Goal: Find specific page/section: Find specific page/section

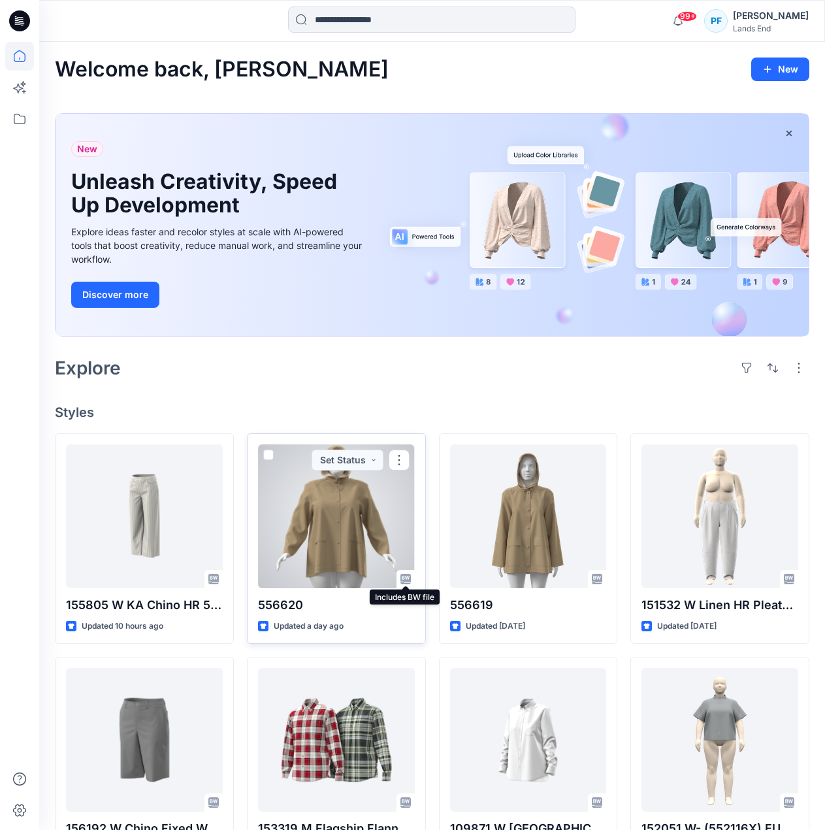
click at [407, 579] on icon at bounding box center [406, 579] width 10 height 10
click at [345, 549] on div at bounding box center [336, 516] width 157 height 144
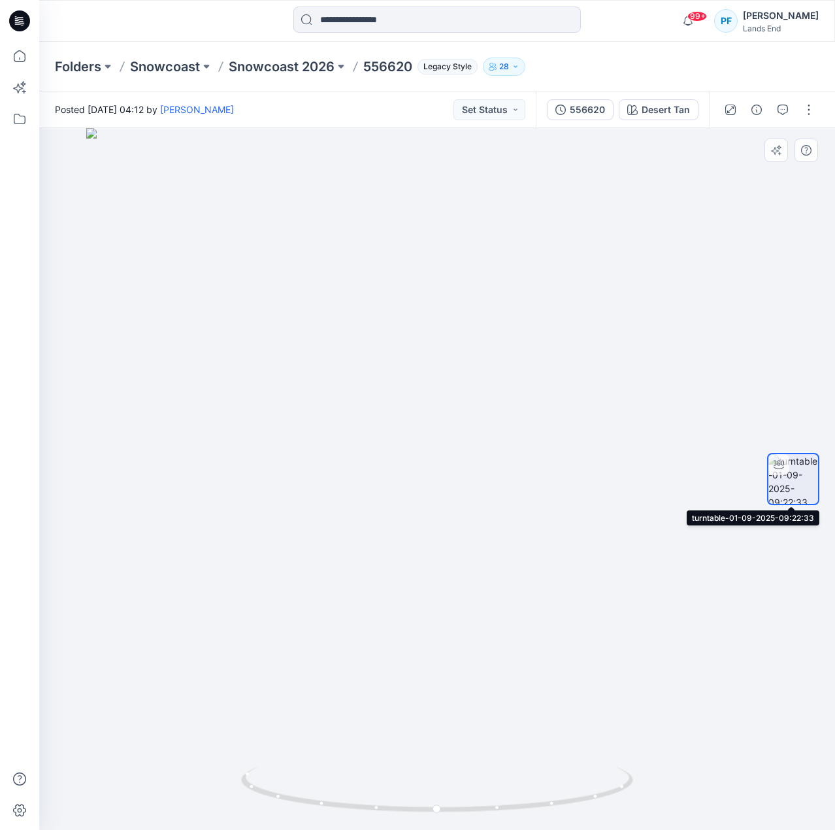
click at [790, 497] on img at bounding box center [794, 479] width 50 height 50
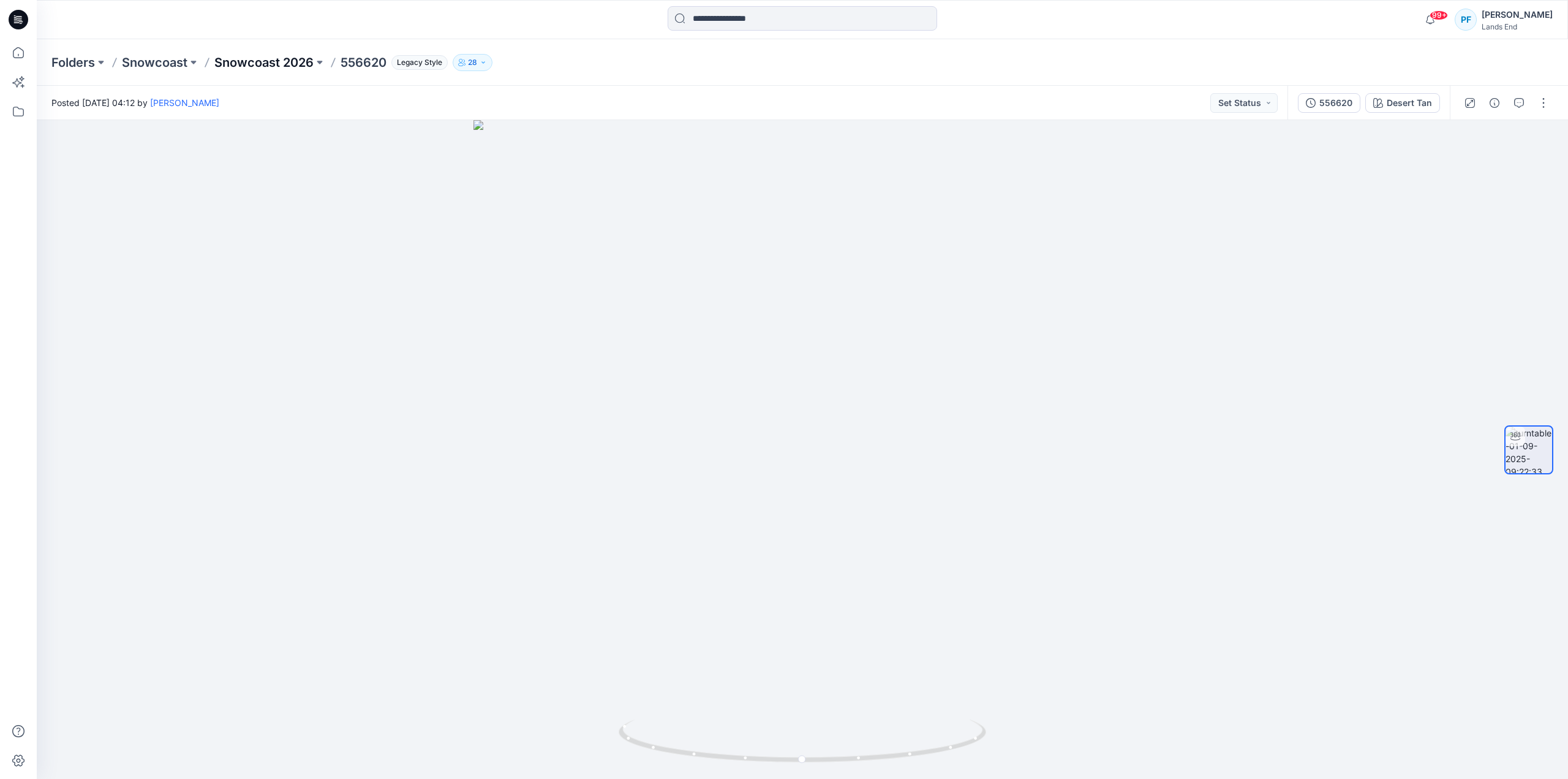
click at [295, 60] on p "Snowcoast 2026" at bounding box center [264, 63] width 99 height 17
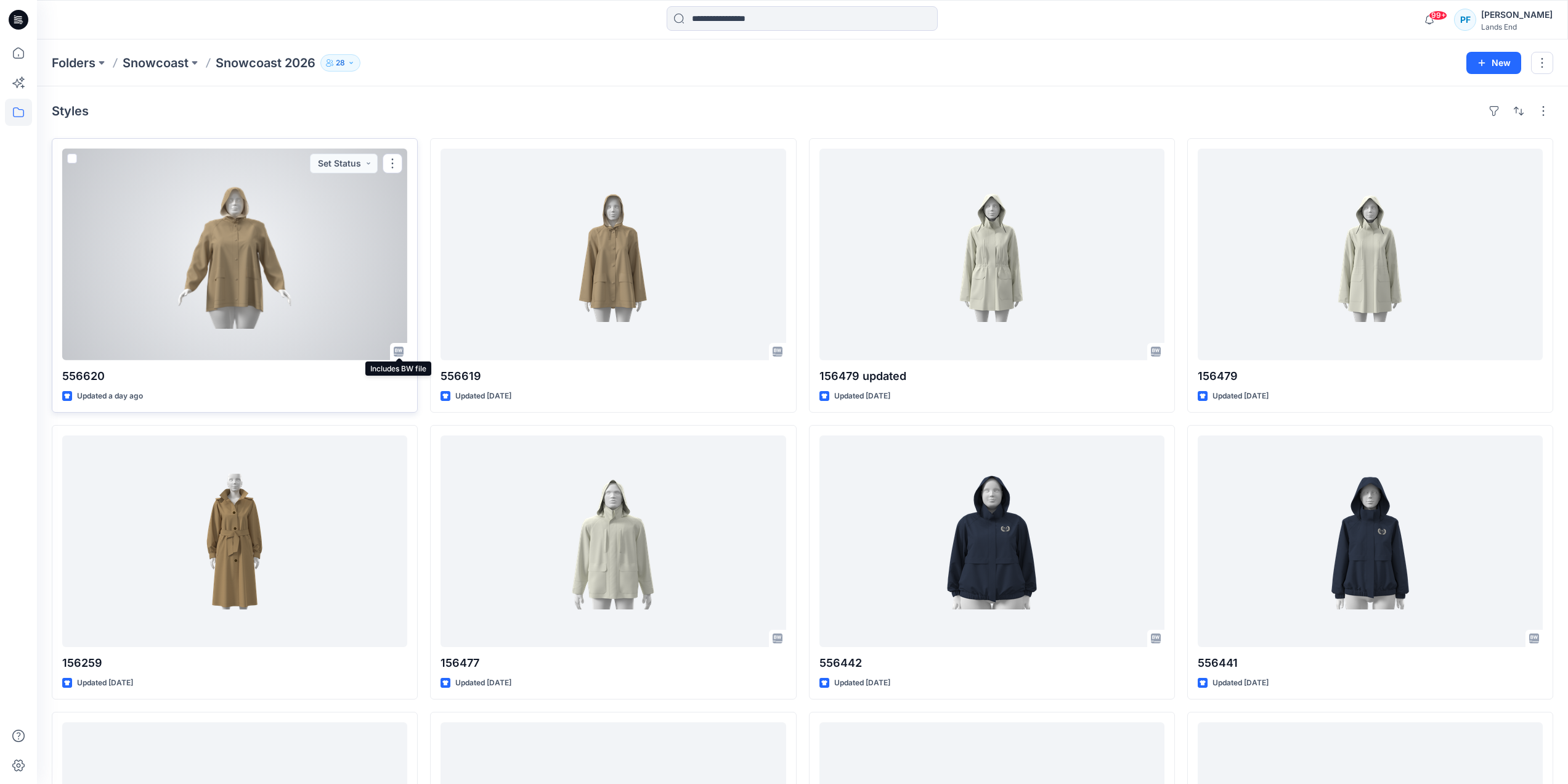
click at [400, 352] on icon at bounding box center [399, 351] width 9 height 9
click at [394, 167] on button "button" at bounding box center [392, 163] width 20 height 20
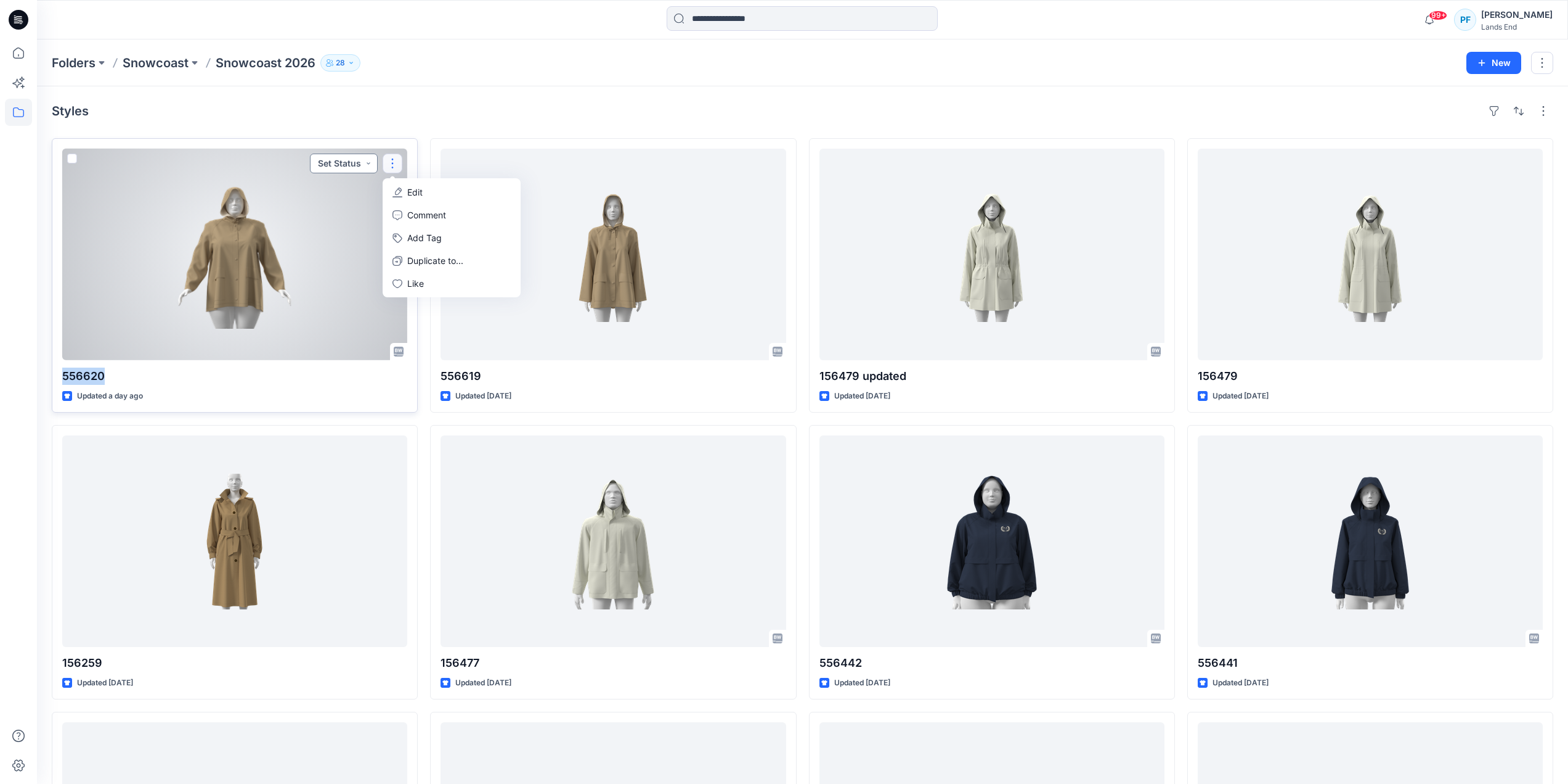
click at [340, 165] on button "Set Status" at bounding box center [344, 163] width 68 height 20
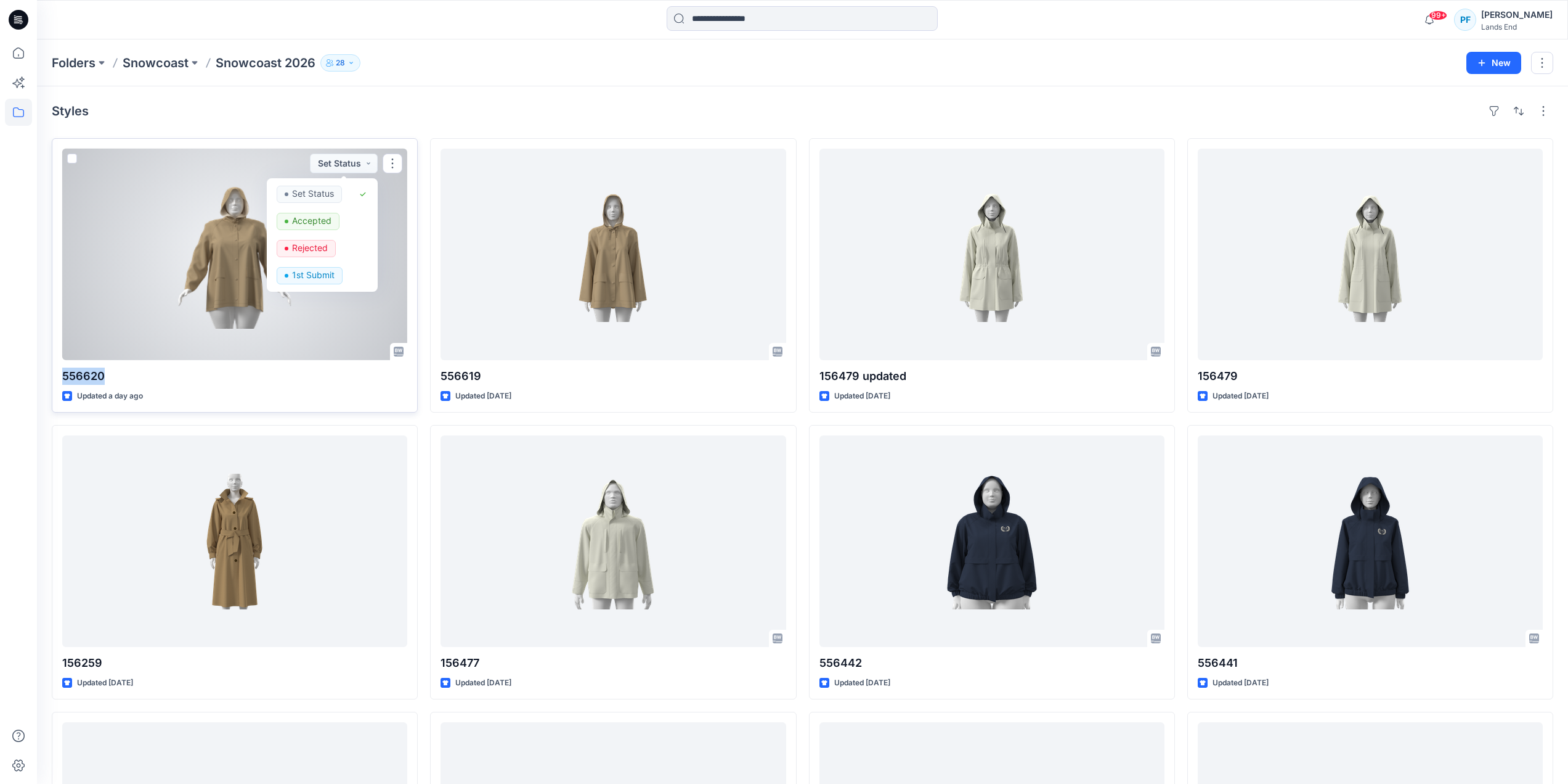
click at [177, 225] on div at bounding box center [235, 255] width 345 height 211
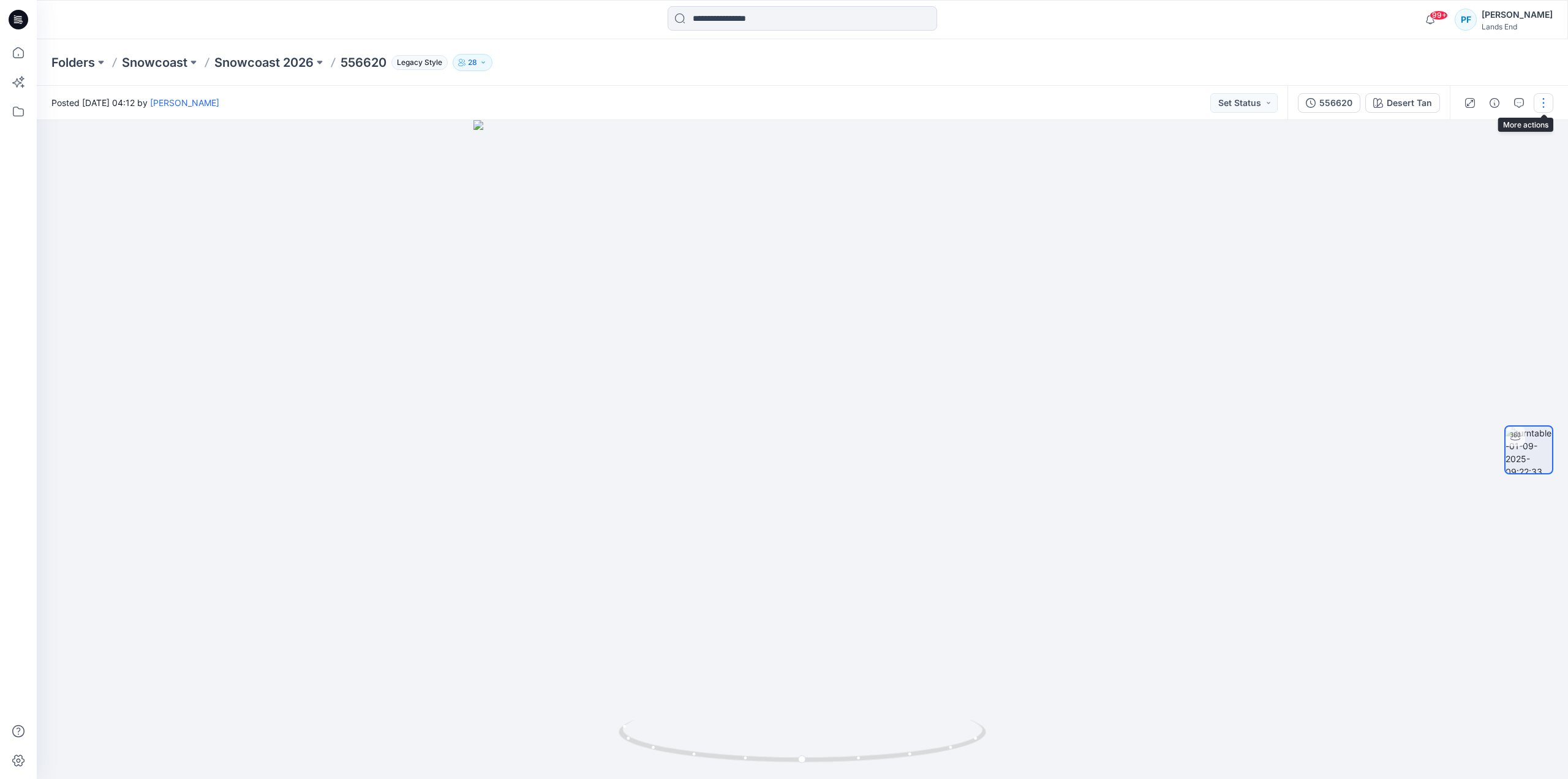
click at [783, 99] on button "button" at bounding box center [1544, 102] width 20 height 20
click at [783, 682] on div at bounding box center [802, 449] width 1531 height 659
click at [783, 456] on img at bounding box center [1529, 450] width 47 height 47
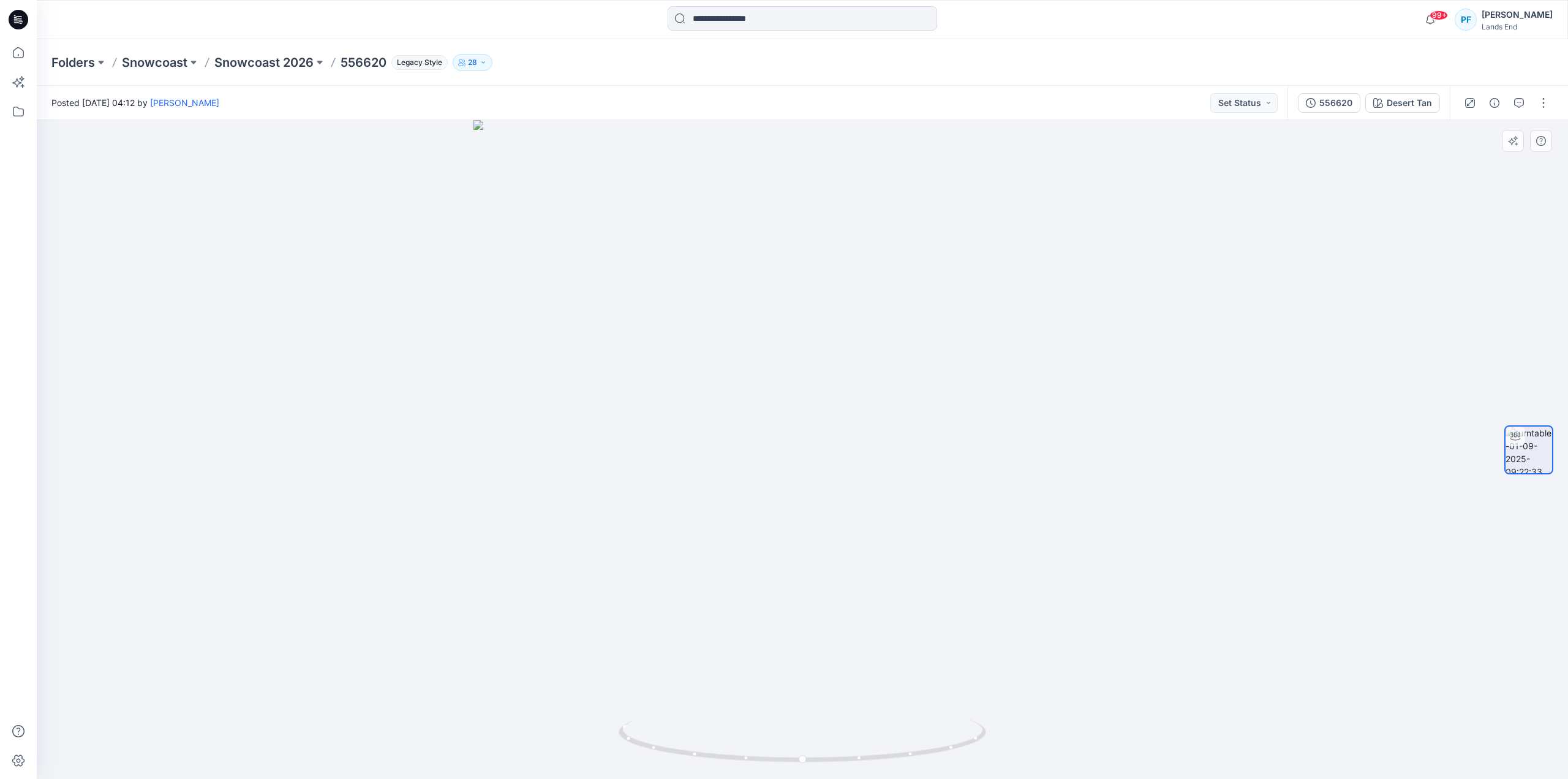
click at [783, 456] on img at bounding box center [1529, 450] width 47 height 47
drag, startPoint x: 1193, startPoint y: 542, endPoint x: 290, endPoint y: 596, distance: 904.6
click at [290, 596] on div at bounding box center [802, 449] width 1531 height 659
drag, startPoint x: 664, startPoint y: 618, endPoint x: 948, endPoint y: 629, distance: 284.2
click at [783, 629] on div at bounding box center [802, 449] width 1531 height 659
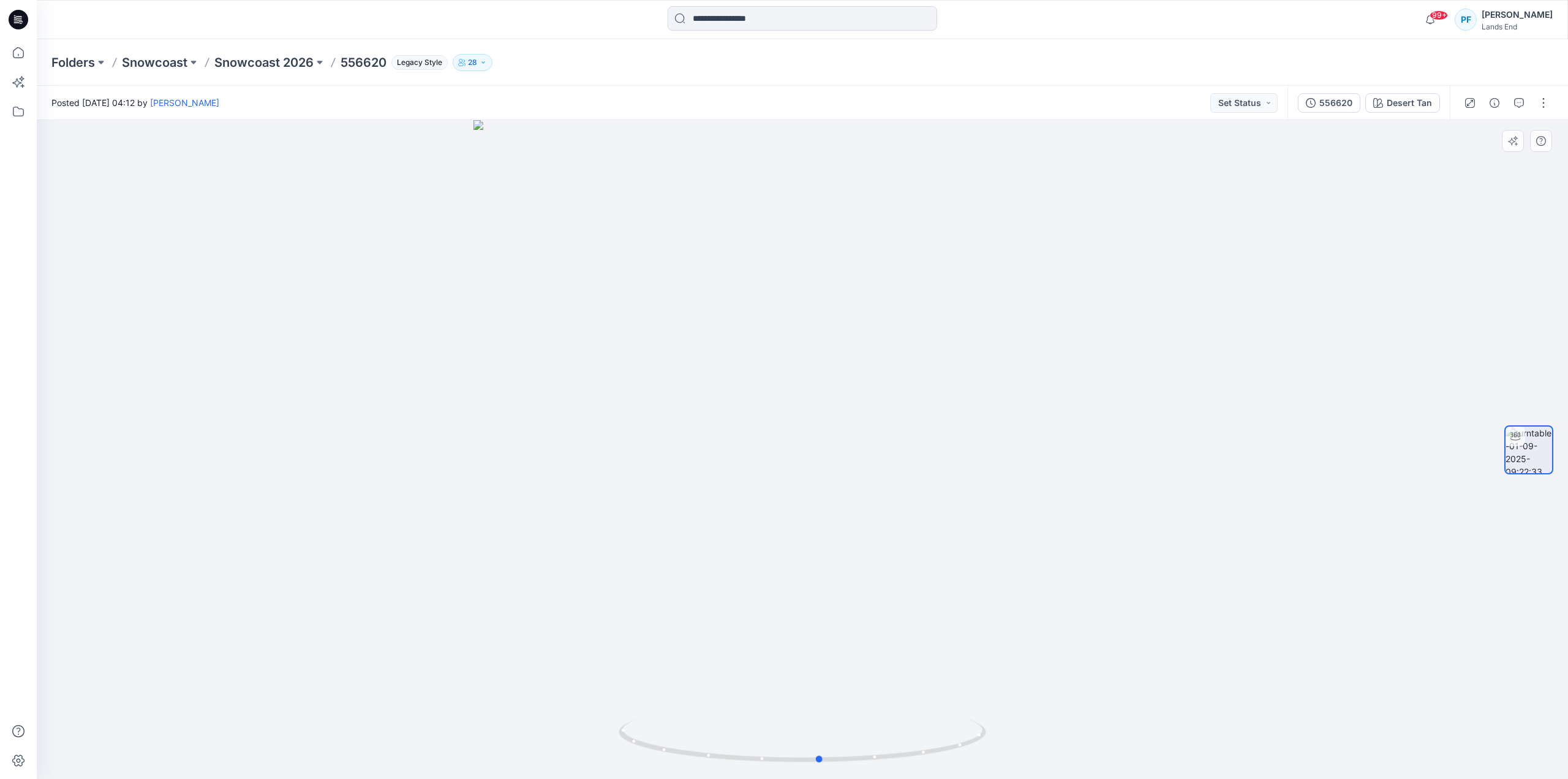
drag, startPoint x: 862, startPoint y: 634, endPoint x: 694, endPoint y: 637, distance: 168.0
click at [694, 637] on div at bounding box center [802, 449] width 1531 height 659
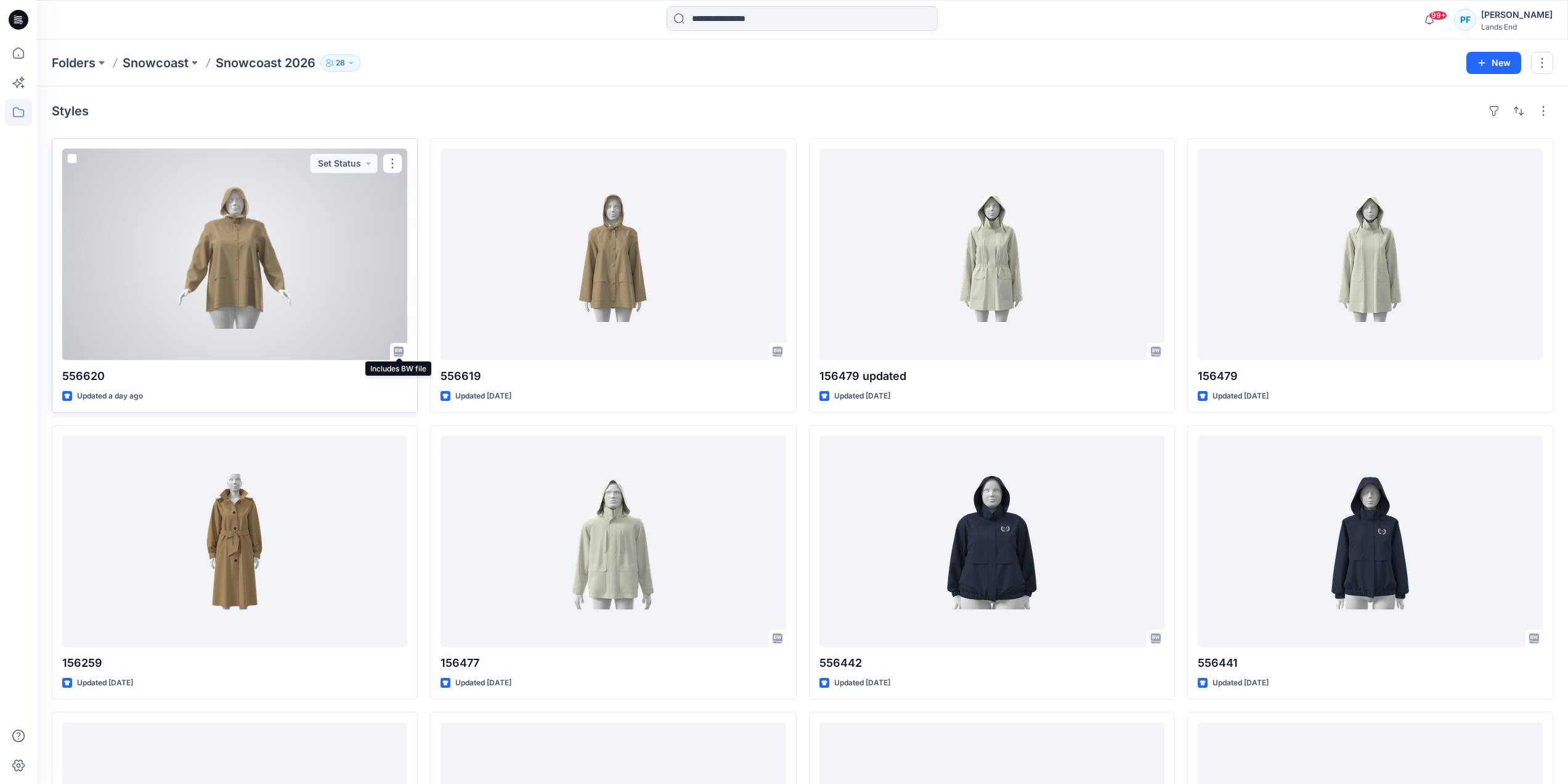
click at [396, 353] on icon at bounding box center [399, 351] width 9 height 9
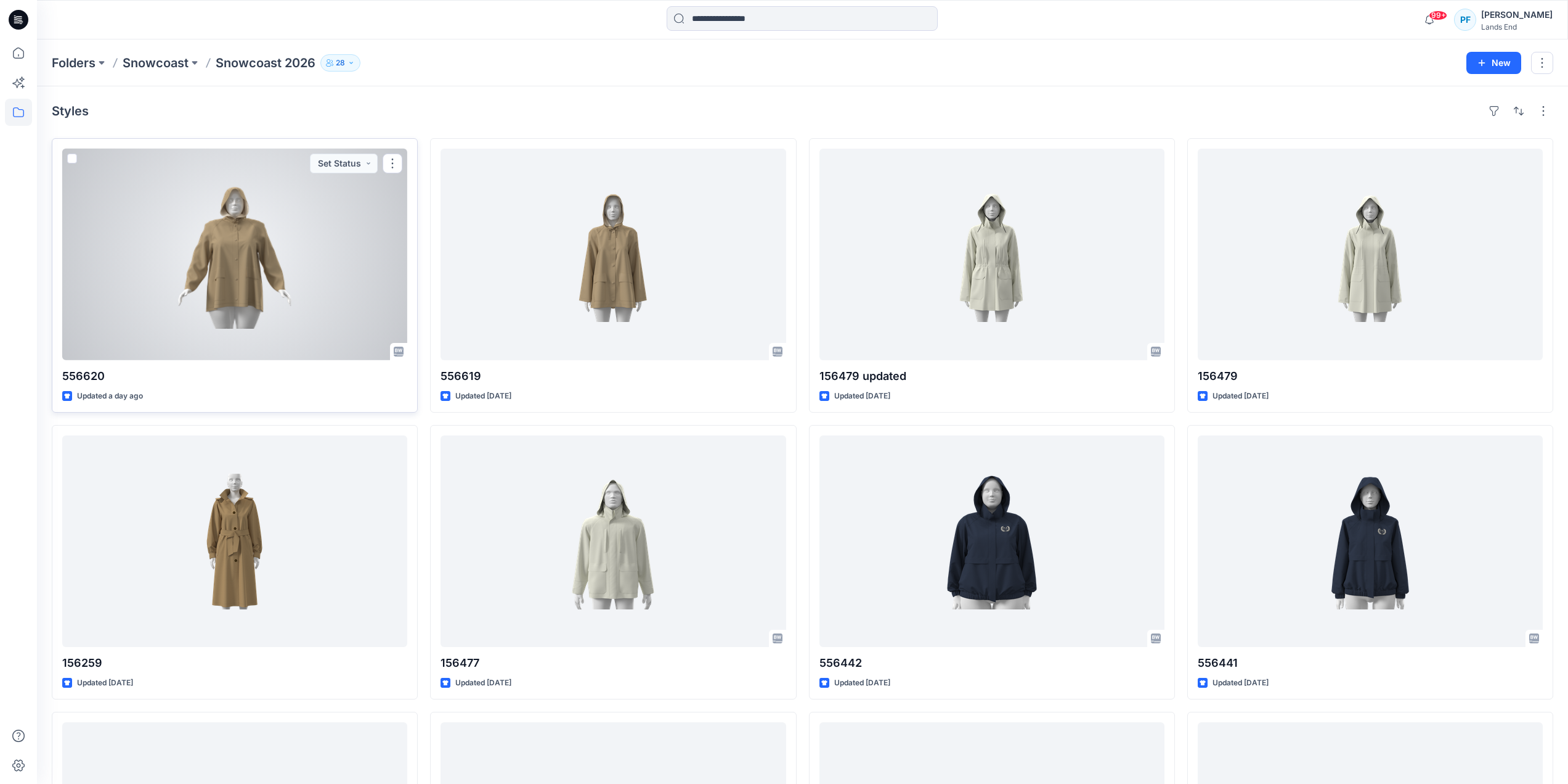
drag, startPoint x: 396, startPoint y: 353, endPoint x: 214, endPoint y: 374, distance: 183.2
drag, startPoint x: 214, startPoint y: 374, endPoint x: 86, endPoint y: 396, distance: 129.9
drag, startPoint x: 86, startPoint y: 396, endPoint x: 85, endPoint y: 375, distance: 21.0
drag, startPoint x: 85, startPoint y: 375, endPoint x: 156, endPoint y: 332, distance: 83.0
drag, startPoint x: 156, startPoint y: 332, endPoint x: 64, endPoint y: 155, distance: 199.5
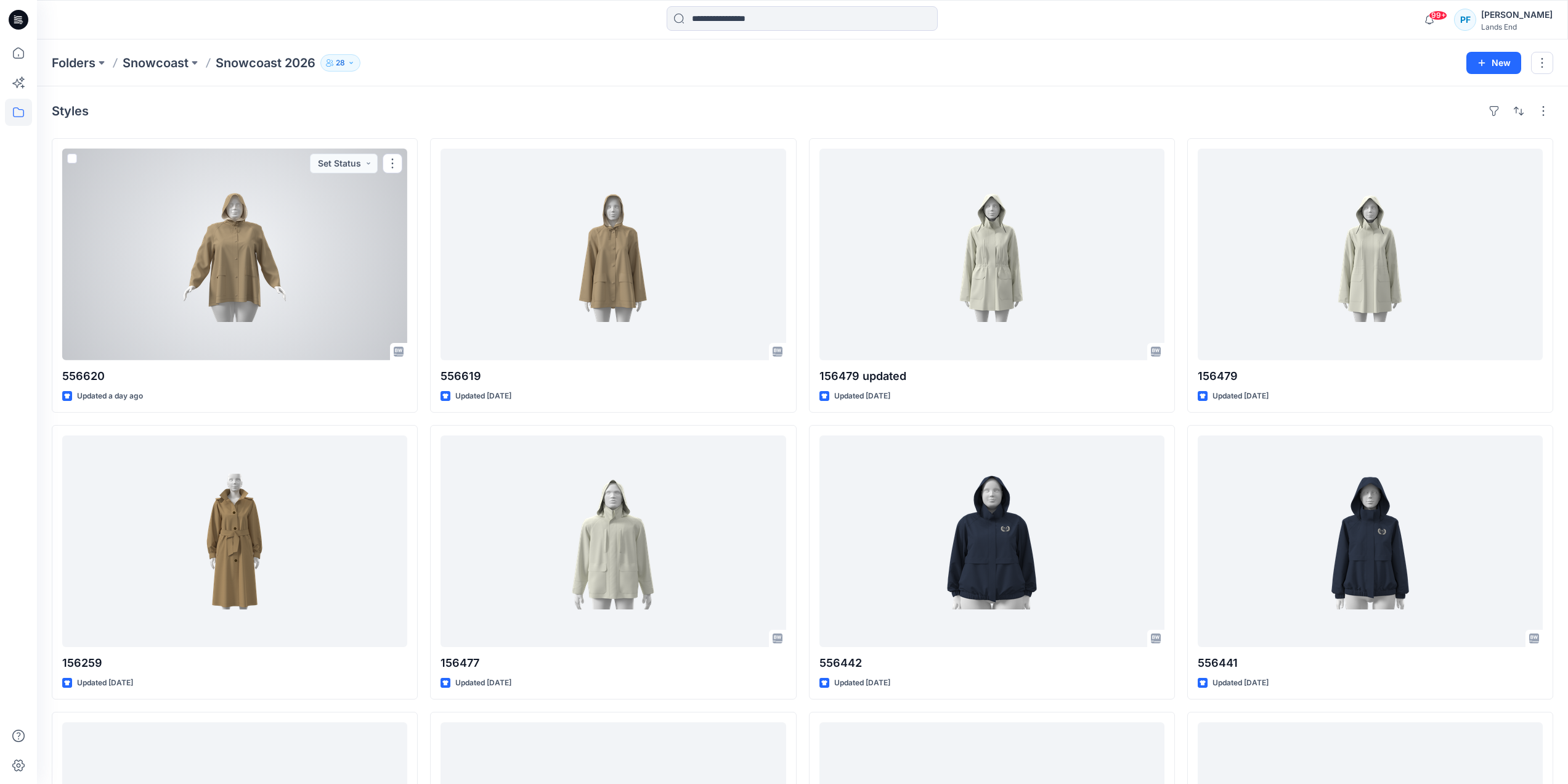
click at [64, 155] on div at bounding box center [235, 255] width 345 height 211
click at [74, 159] on span at bounding box center [72, 158] width 9 height 9
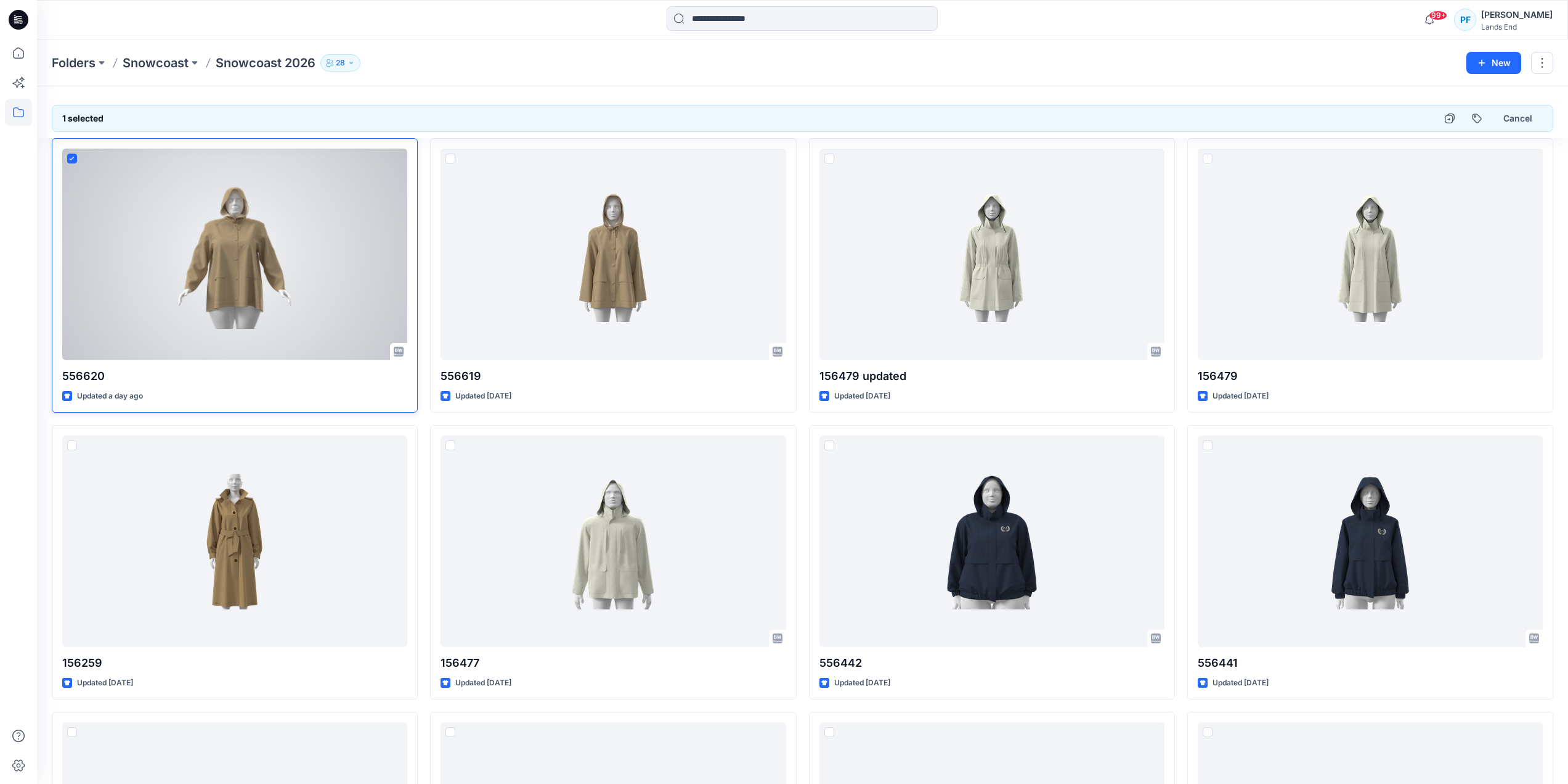
click at [74, 159] on icon at bounding box center [72, 158] width 6 height 5
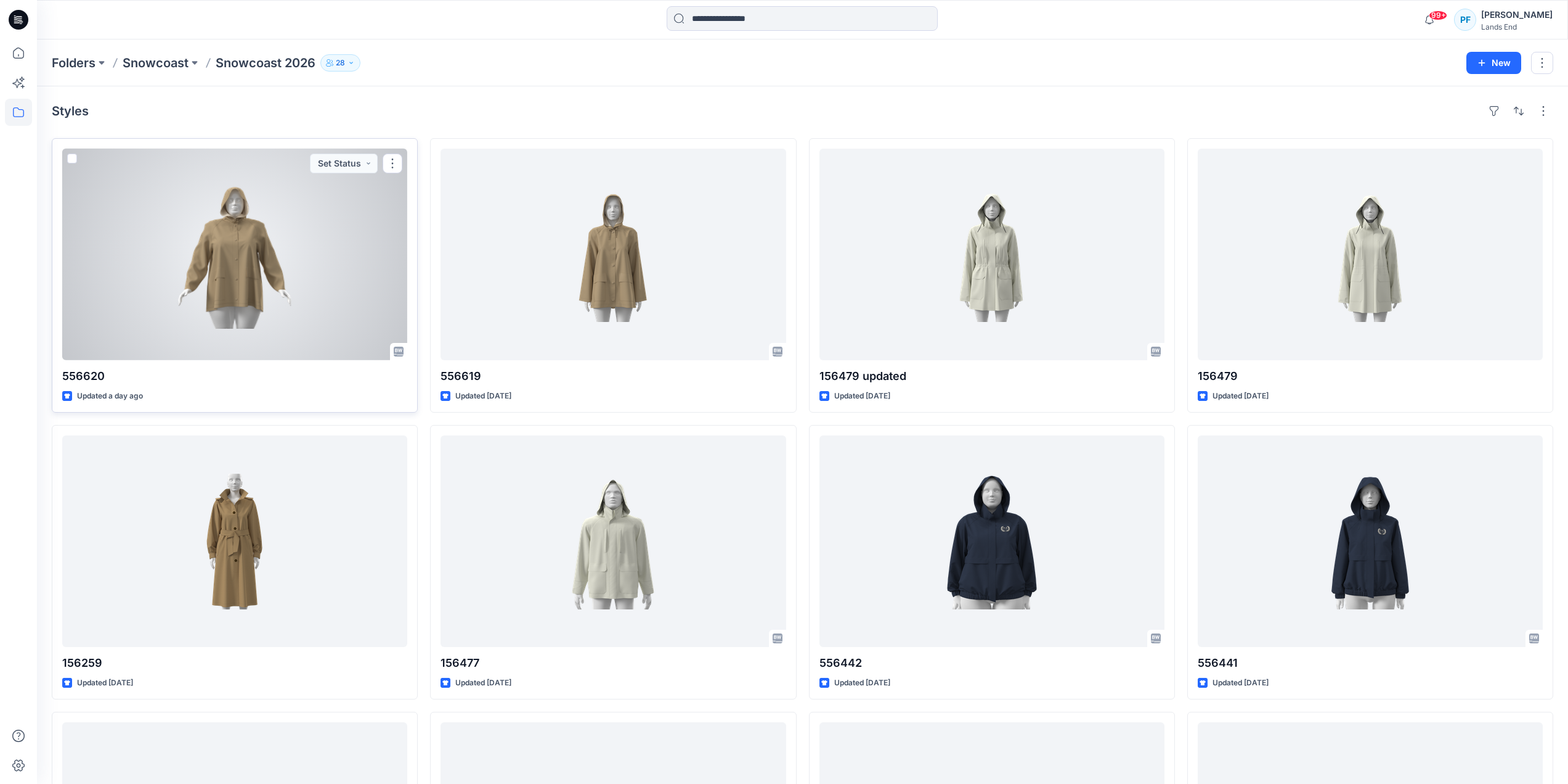
click at [142, 201] on div at bounding box center [235, 255] width 345 height 211
